Goal: Information Seeking & Learning: Learn about a topic

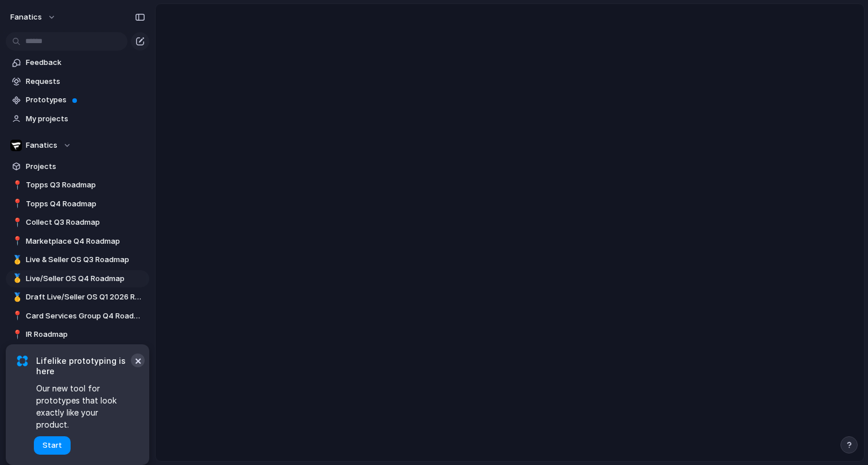
click at [142, 367] on button "×" at bounding box center [138, 360] width 14 height 14
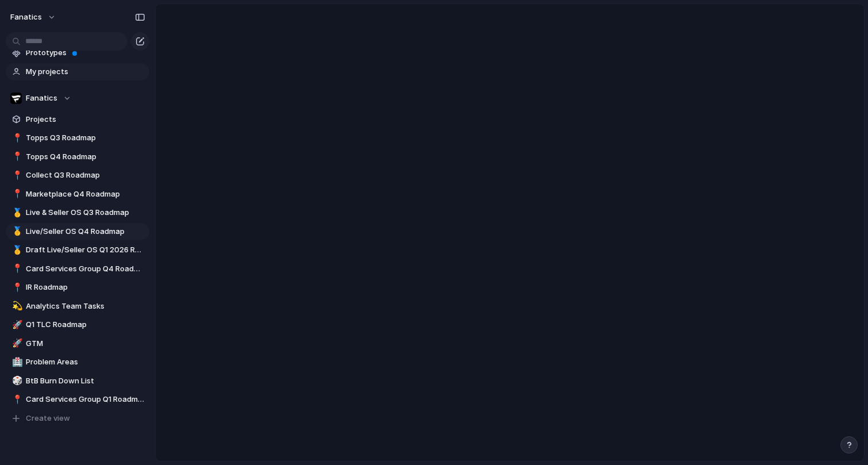
scroll to position [49, 0]
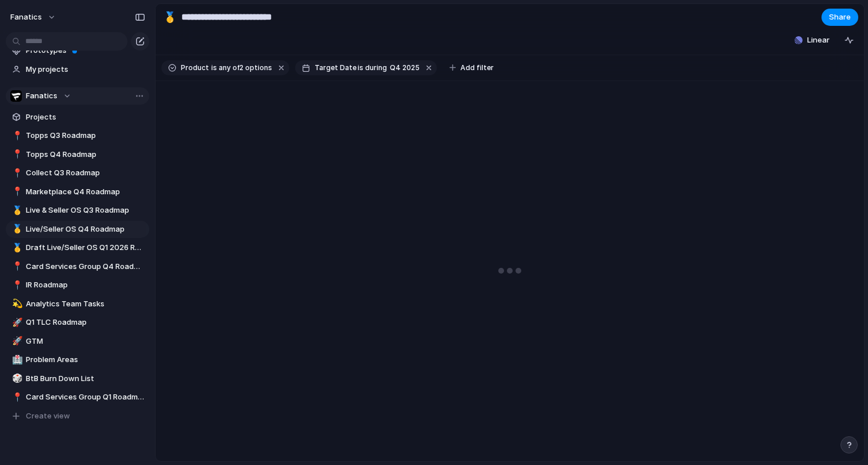
click at [66, 92] on div "Fanatics" at bounding box center [40, 95] width 61 height 11
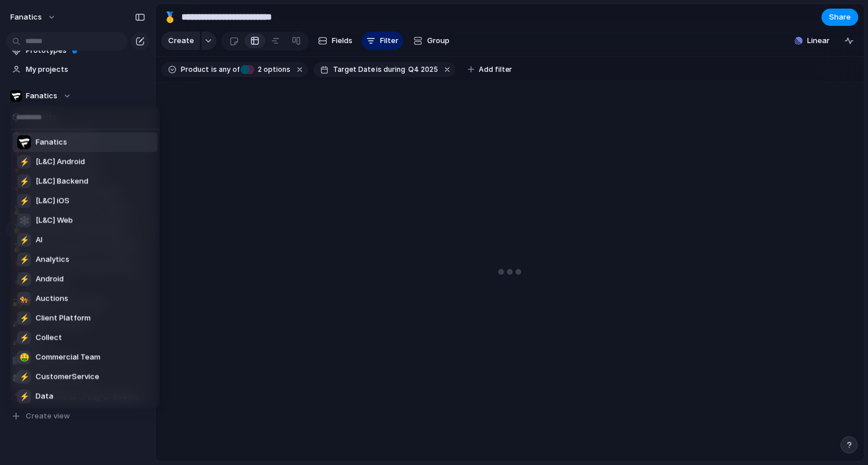
click at [66, 94] on div "Fanatics ⚡ [L&C] Android ⚡ [L&C] Backend ⚡ [L&C] iOS 🕸 [L&C] Web ⚡ AI ⚡ Analyti…" at bounding box center [434, 232] width 868 height 465
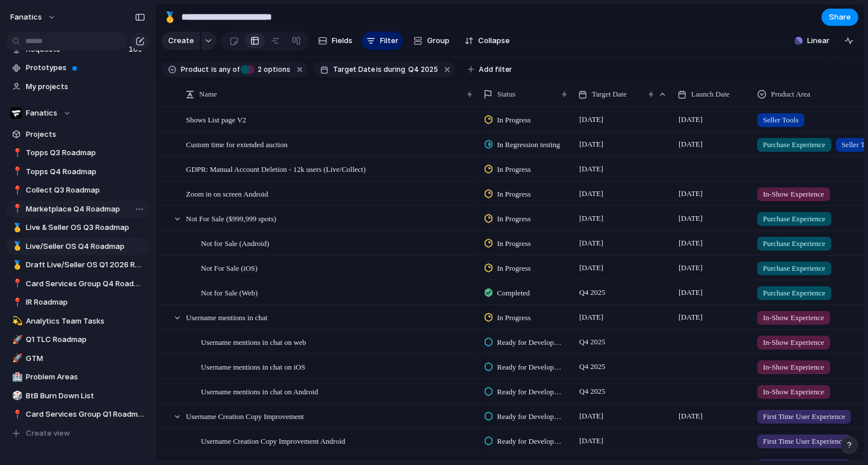
scroll to position [29, 0]
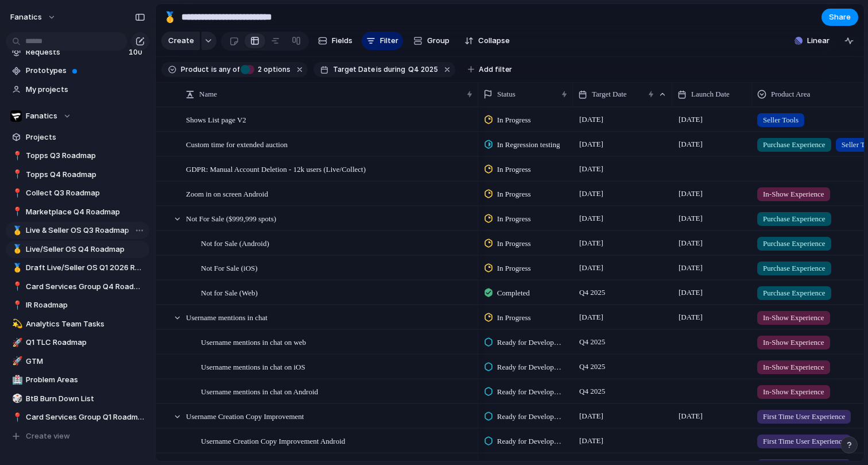
click at [99, 228] on span "Live & Seller OS Q3 Roadmap" at bounding box center [85, 230] width 119 height 11
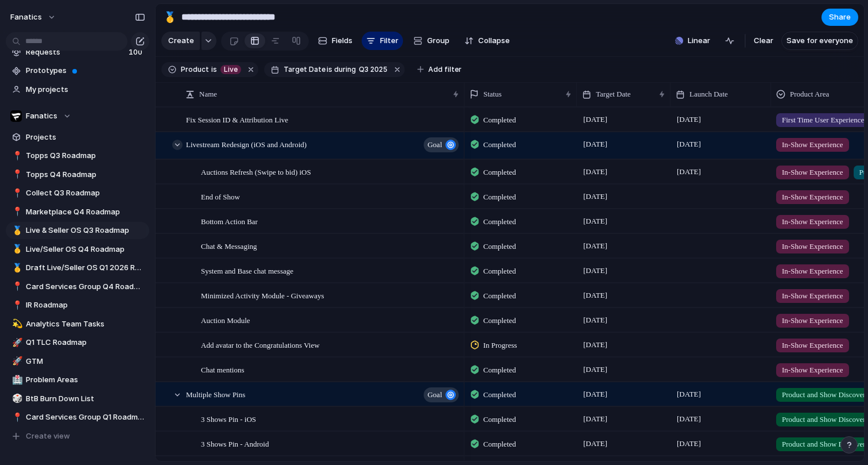
click at [175, 143] on div at bounding box center [177, 145] width 10 height 10
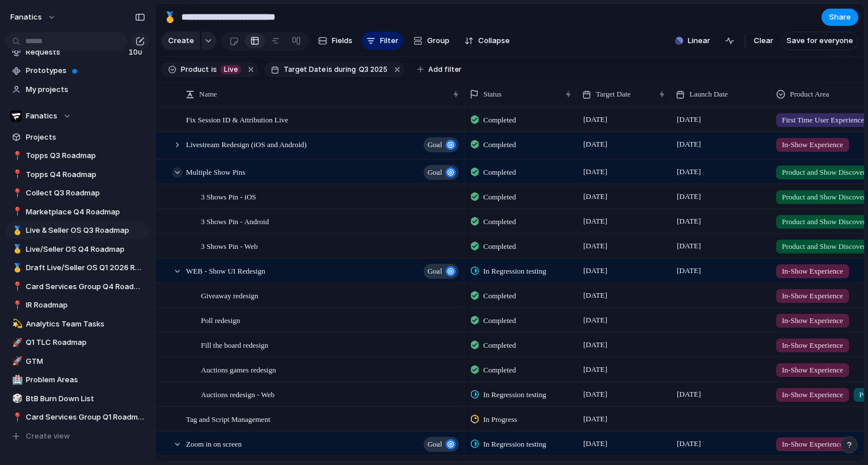
click at [179, 173] on div at bounding box center [177, 172] width 10 height 10
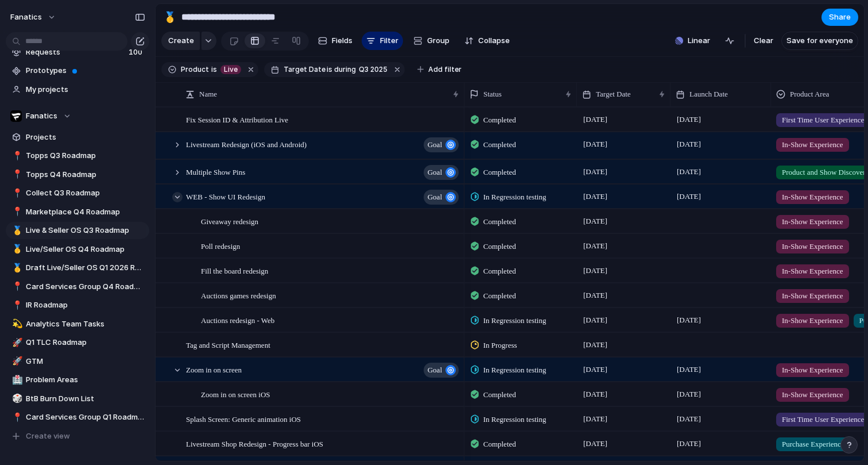
click at [179, 194] on div at bounding box center [177, 197] width 10 height 10
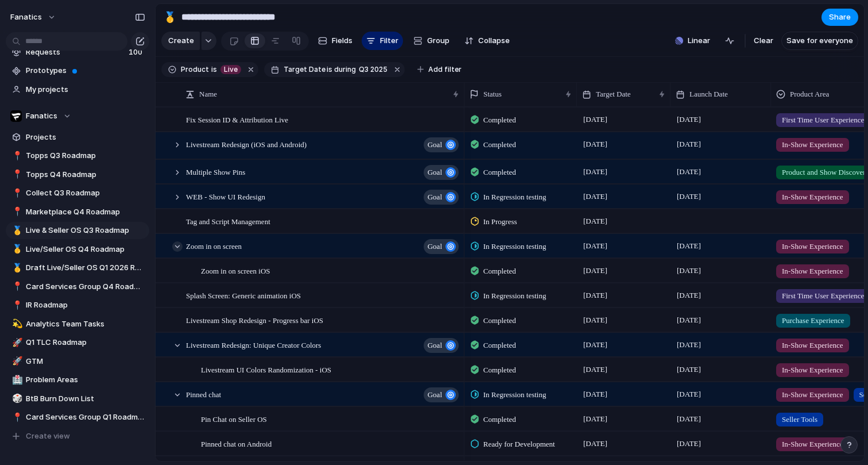
click at [177, 246] on div at bounding box center [177, 246] width 10 height 10
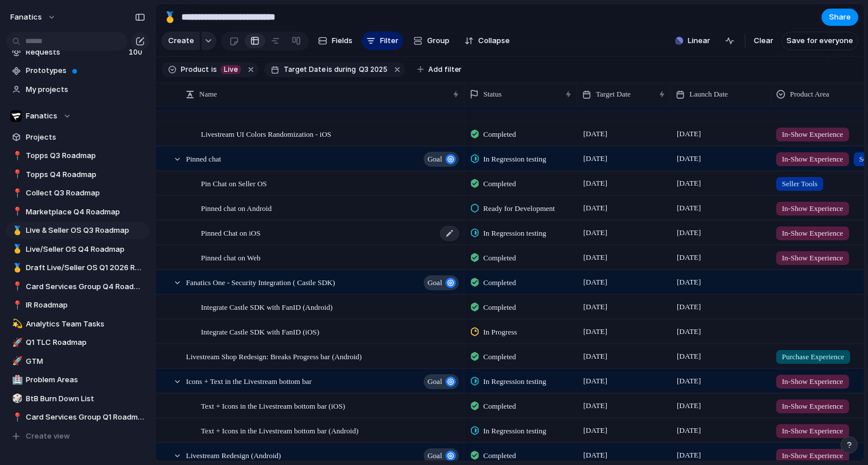
scroll to position [207, 0]
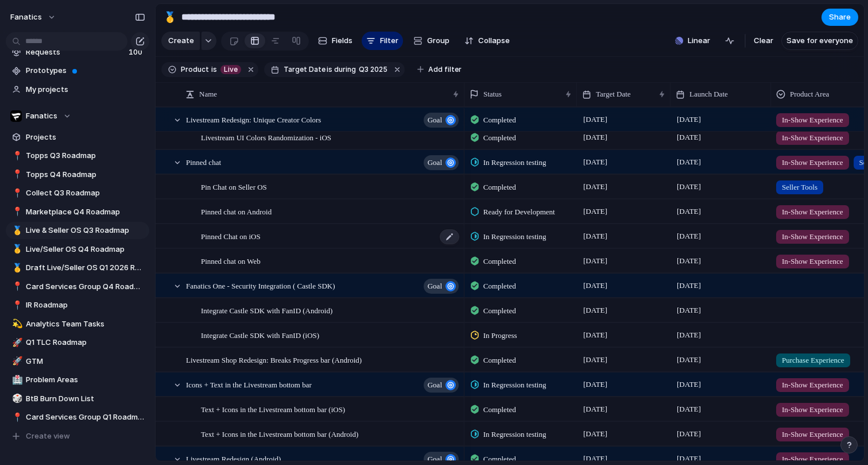
click at [251, 236] on span "Pinned Chat on iOS" at bounding box center [231, 235] width 60 height 13
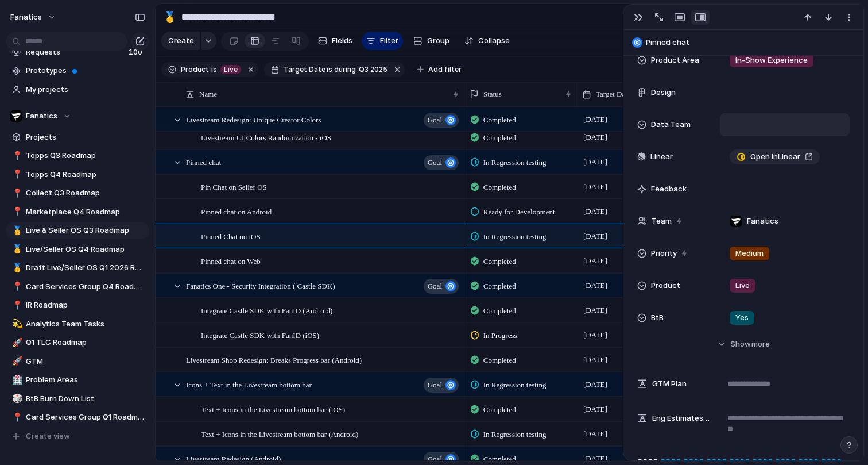
scroll to position [101, 0]
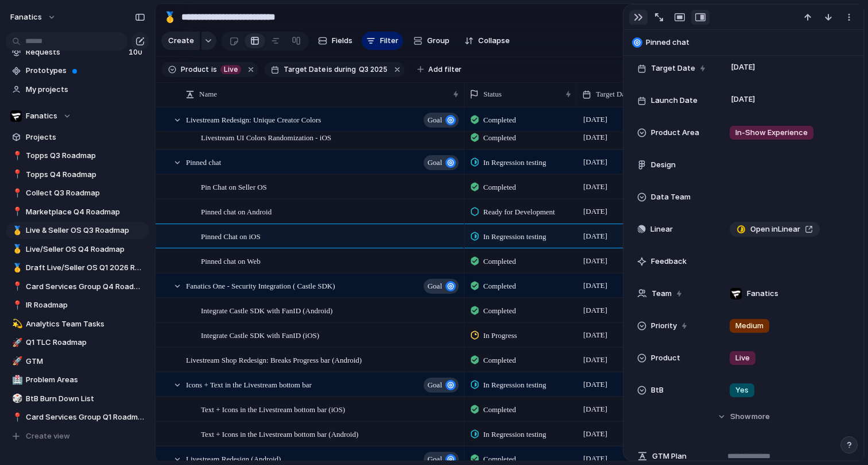
click at [640, 13] on div "button" at bounding box center [638, 17] width 9 height 9
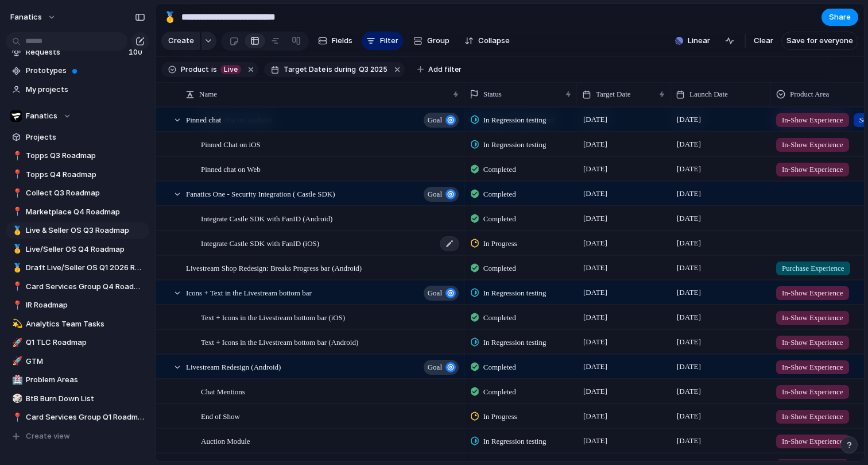
click at [338, 238] on div "Integrate Castle SDK with FanID (iOS)" at bounding box center [331, 243] width 260 height 24
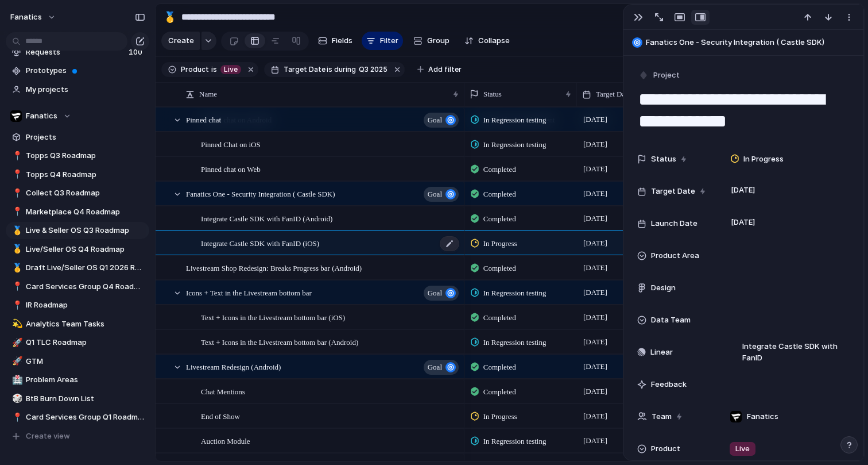
click at [338, 238] on div "Integrate Castle SDK with FanID (iOS)" at bounding box center [331, 243] width 260 height 24
click at [644, 15] on button "button" at bounding box center [639, 17] width 18 height 15
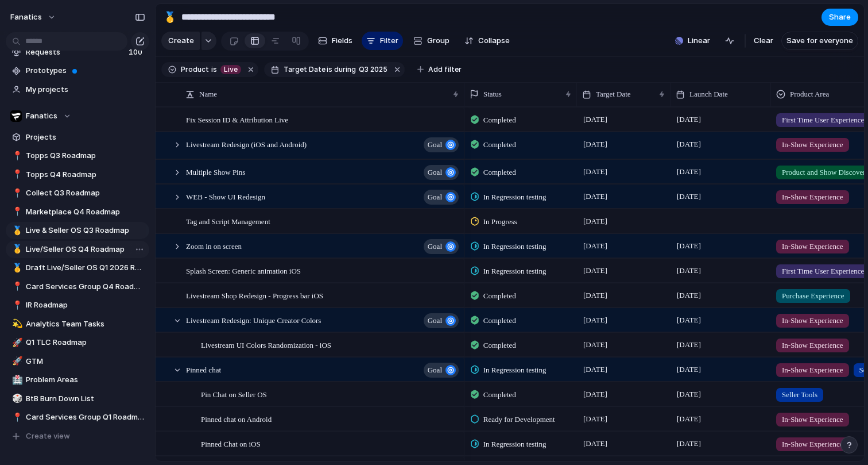
click at [92, 250] on span "Live/Seller OS Q4 Roadmap" at bounding box center [85, 249] width 119 height 11
type input "**********"
